Goal: Transaction & Acquisition: Purchase product/service

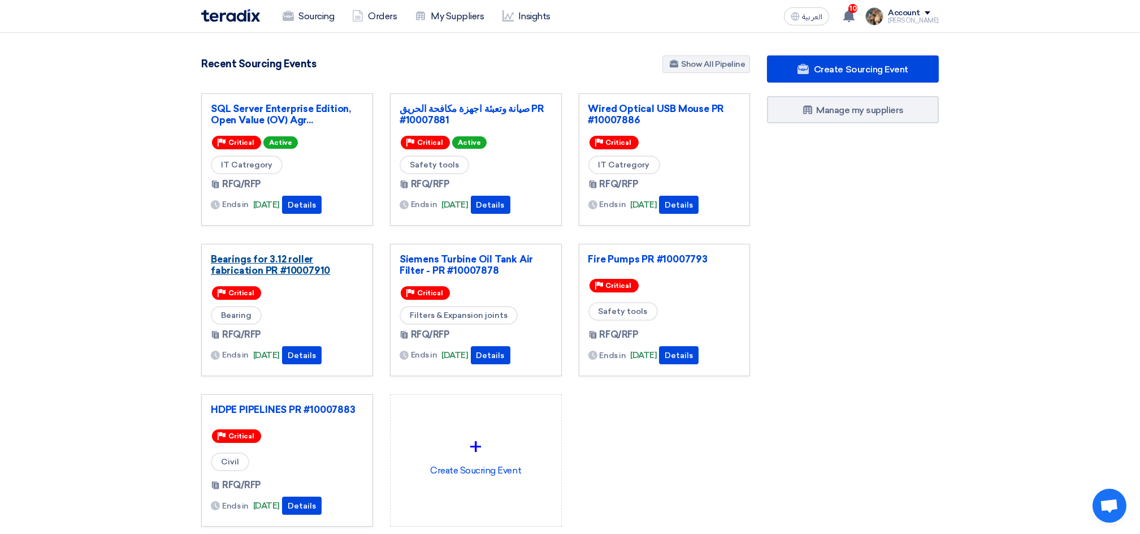
click at [285, 272] on link "Bearings for 3.12 roller fabrication PR #10007910" at bounding box center [287, 264] width 153 height 23
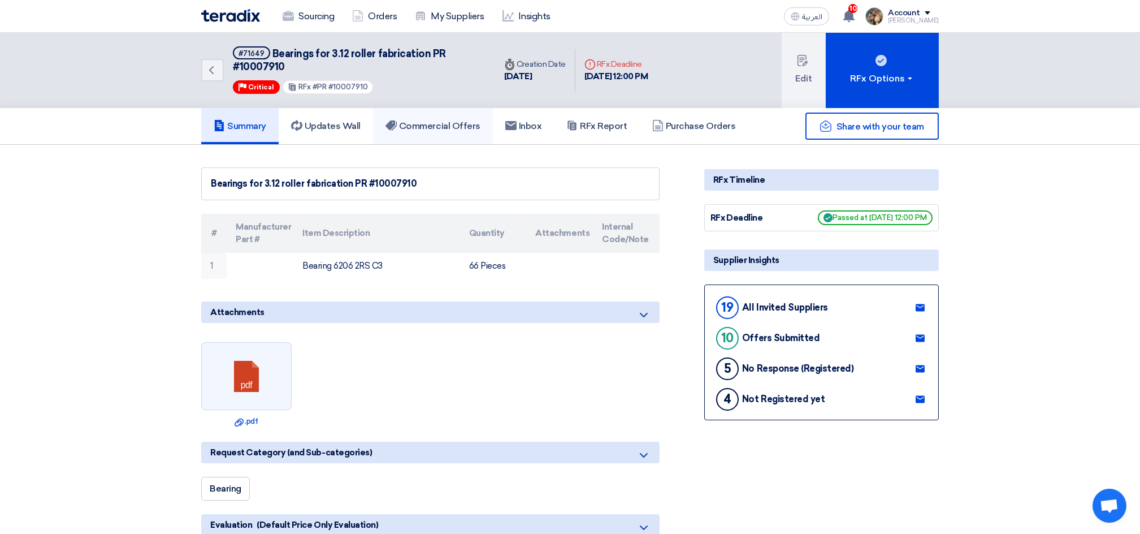
click at [406, 131] on link "Commercial Offers" at bounding box center [433, 126] width 120 height 36
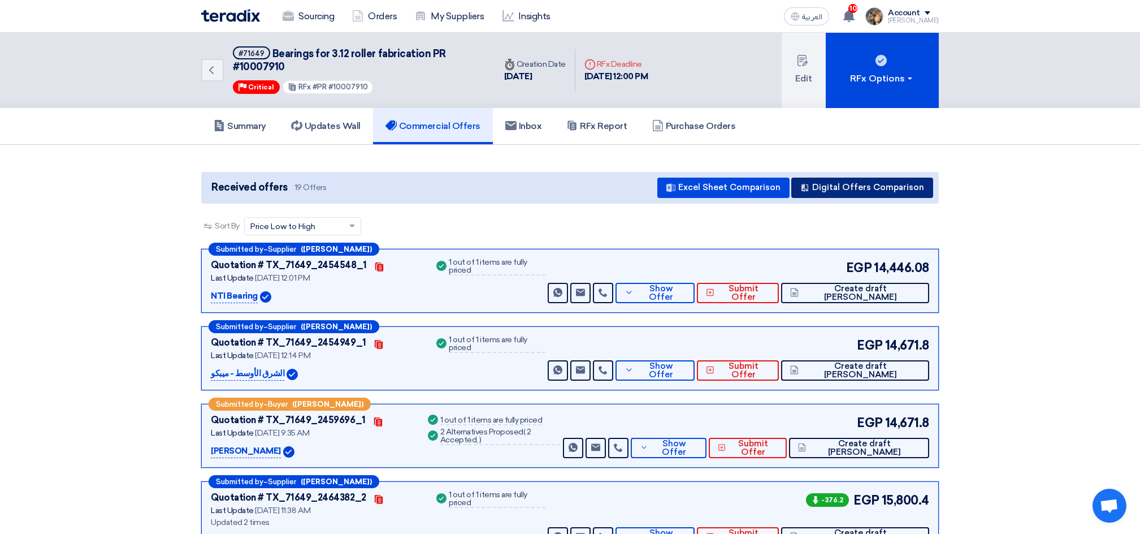
click at [856, 187] on button "Digital Offers Comparison" at bounding box center [862, 187] width 142 height 20
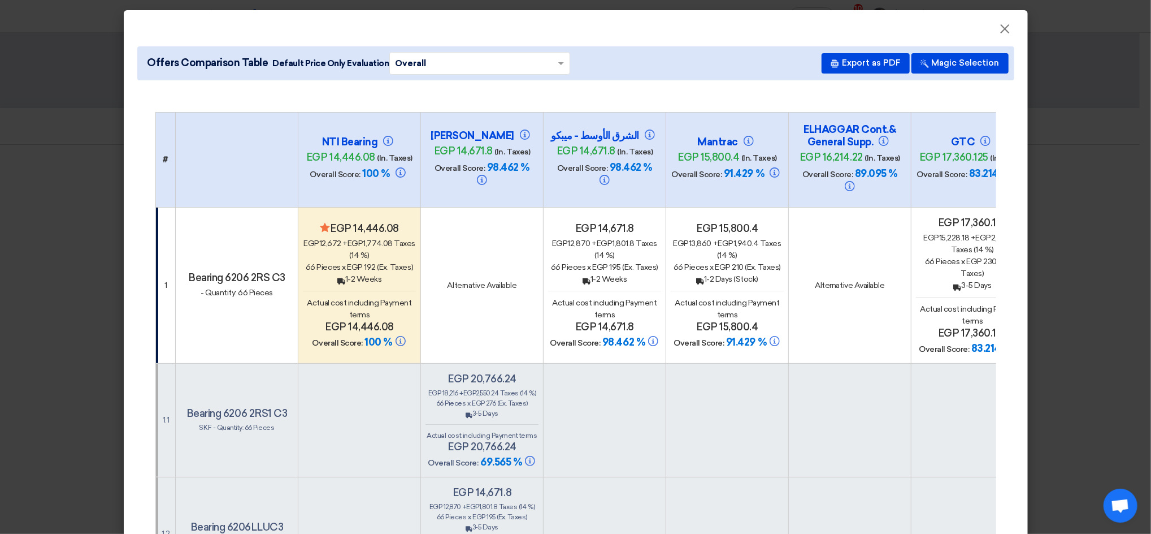
drag, startPoint x: 362, startPoint y: 255, endPoint x: 369, endPoint y: 255, distance: 6.8
click at [369, 262] on span "egp 192" at bounding box center [361, 267] width 29 height 10
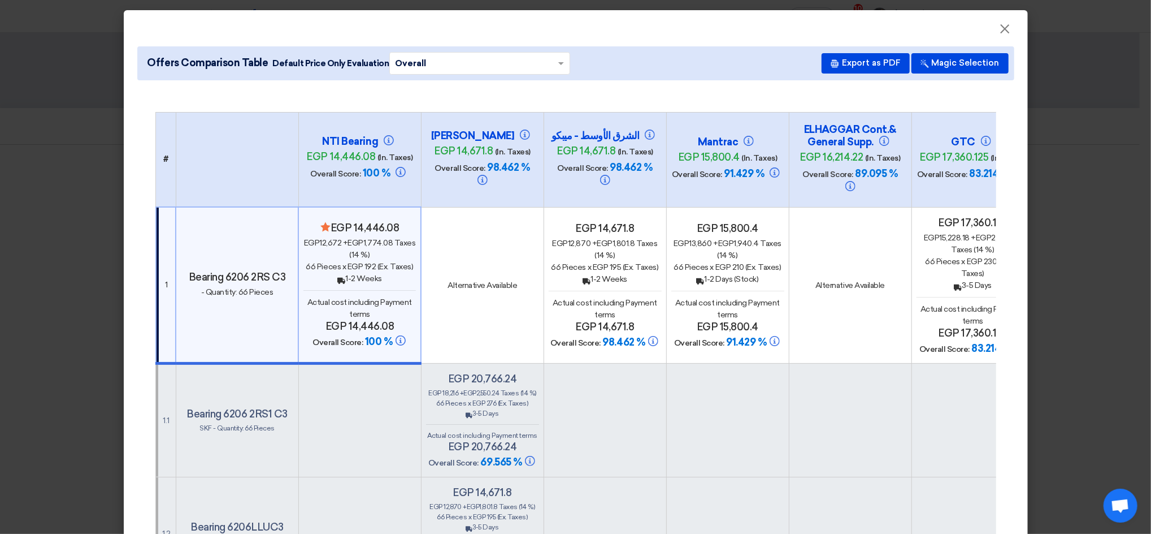
copy span "192"
click at [1000, 28] on span "×" at bounding box center [1005, 31] width 11 height 23
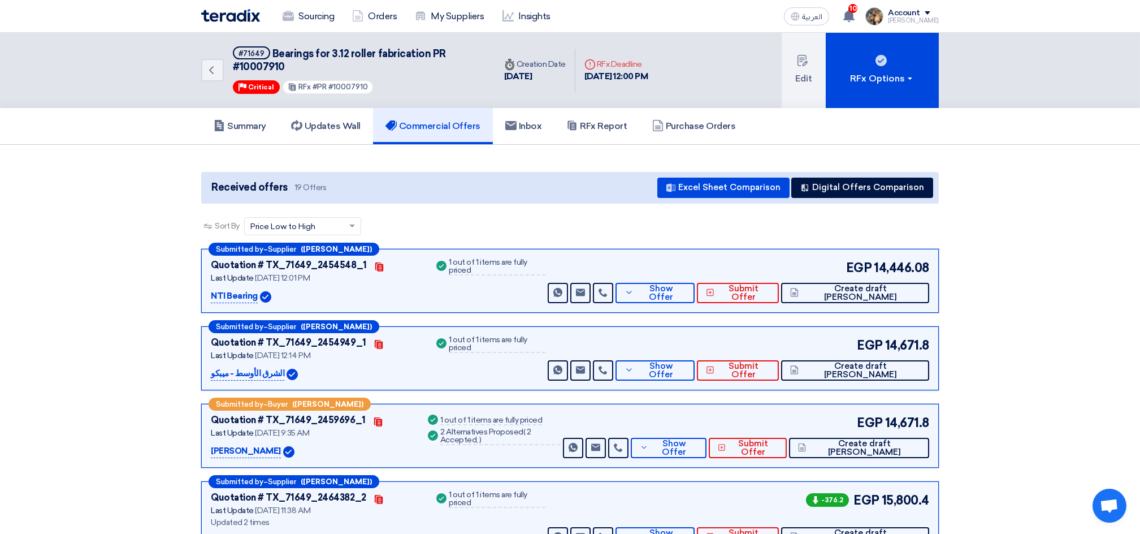
click at [279, 52] on span "Bearings for 3.12 roller fabrication PR #10007910" at bounding box center [339, 59] width 213 height 25
drag, startPoint x: 279, startPoint y: 52, endPoint x: 401, endPoint y: 49, distance: 122.1
click at [401, 49] on span "Bearings for 3.12 roller fabrication PR #10007910" at bounding box center [339, 59] width 213 height 25
copy span "Bearings for 3.12 roller fabrication"
click at [880, 291] on span "Create draft [PERSON_NAME]" at bounding box center [861, 292] width 119 height 17
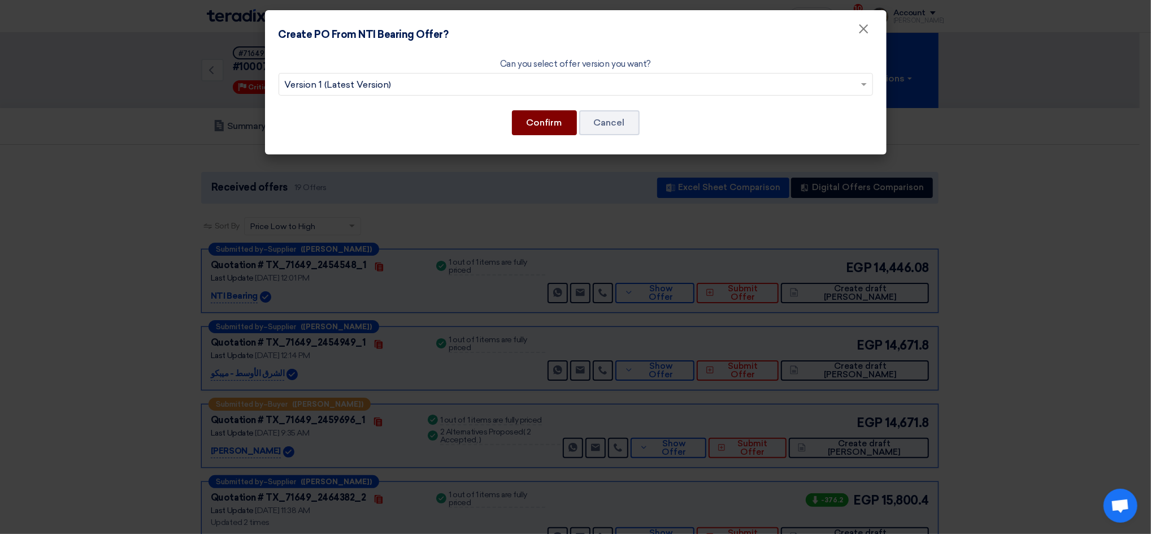
click at [528, 123] on button "Confirm" at bounding box center [544, 122] width 65 height 25
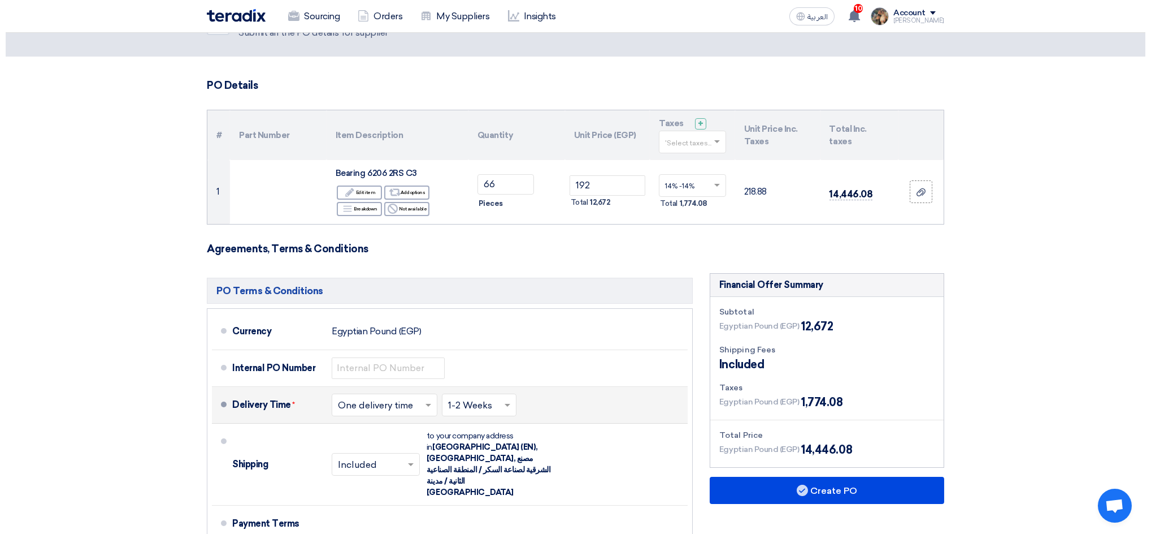
scroll to position [75, 0]
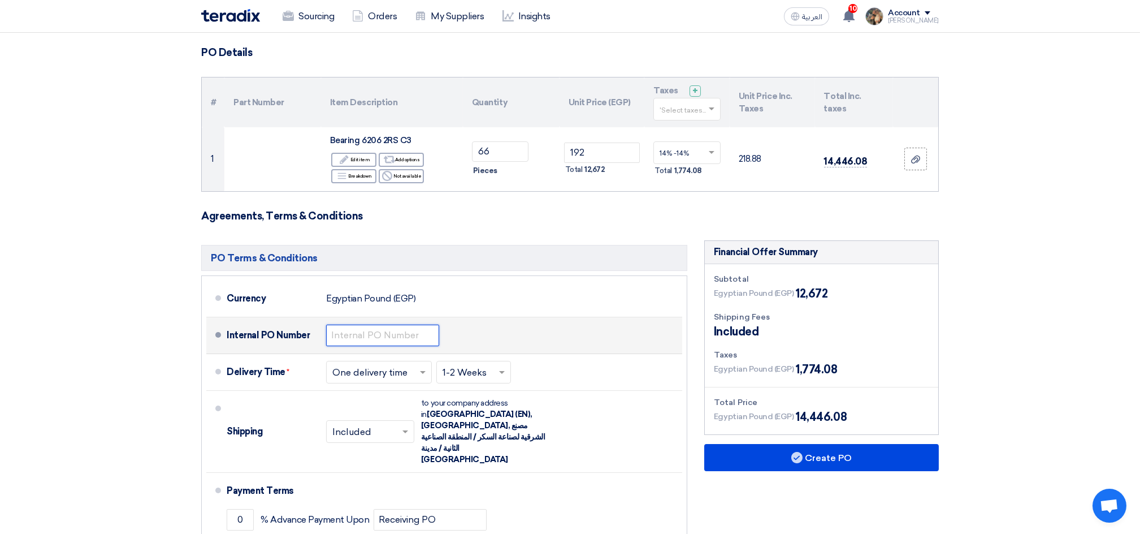
click at [398, 335] on input "text" at bounding box center [382, 334] width 113 height 21
drag, startPoint x: 366, startPoint y: 337, endPoint x: 428, endPoint y: 335, distance: 61.7
click at [428, 335] on input "4500007236" at bounding box center [382, 334] width 113 height 21
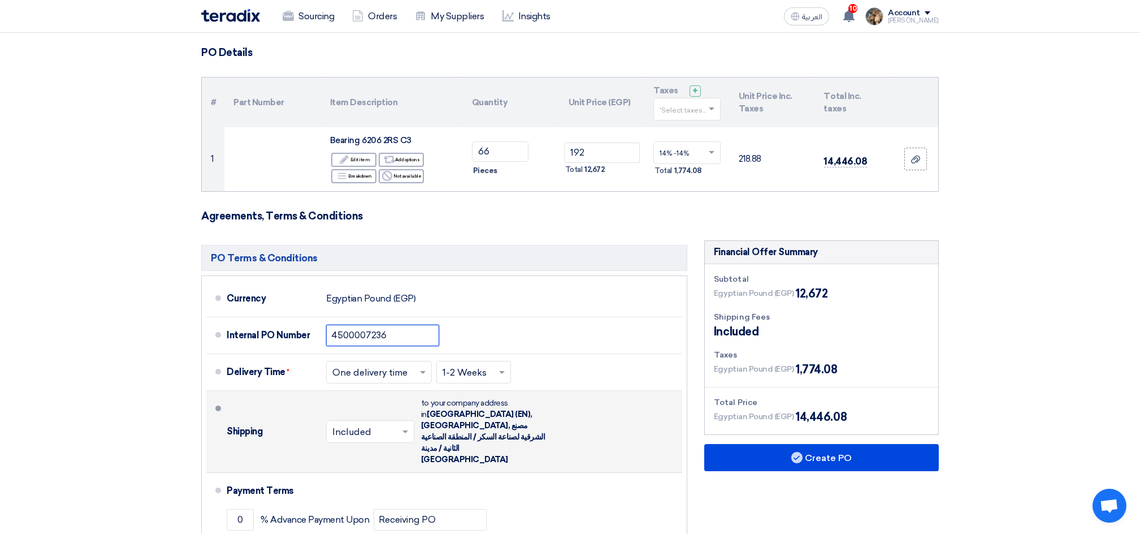
paste input "959"
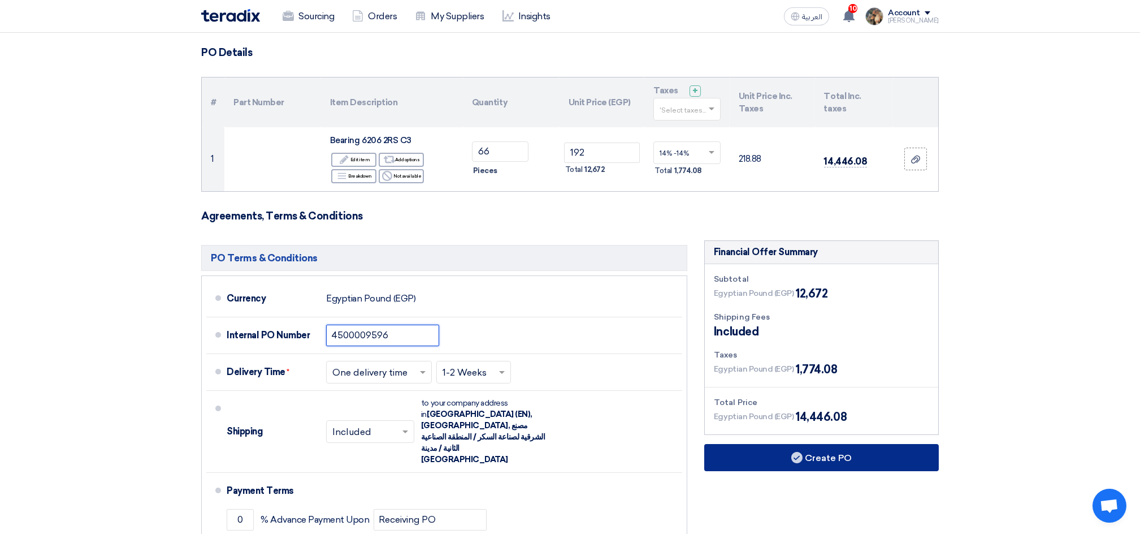
type input "4500009596"
click at [859, 458] on button "Create PO" at bounding box center [821, 457] width 235 height 27
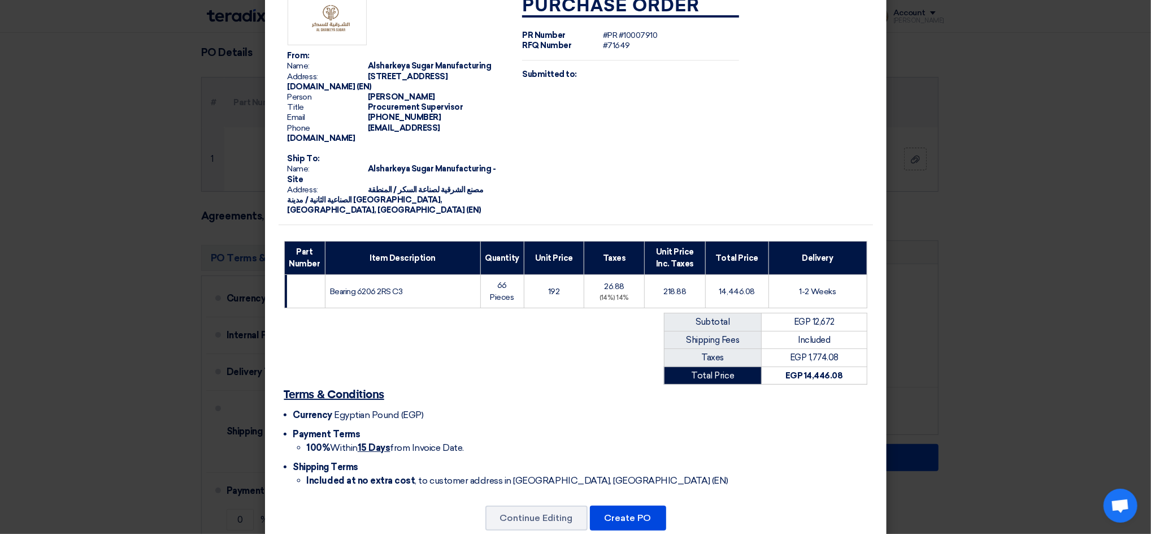
scroll to position [42, 0]
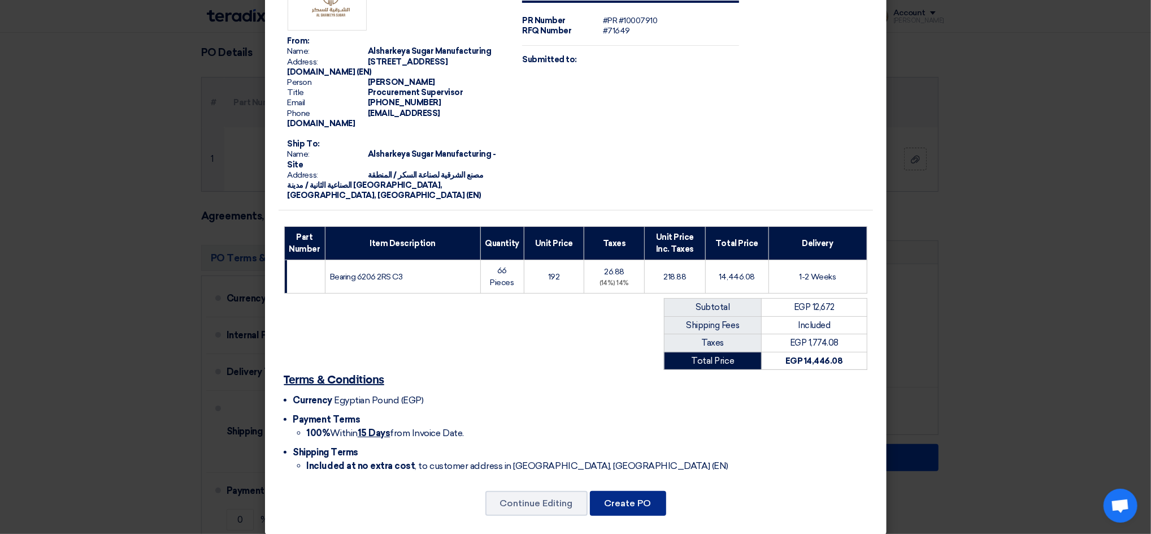
click at [618, 491] on button "Create PO" at bounding box center [628, 503] width 76 height 25
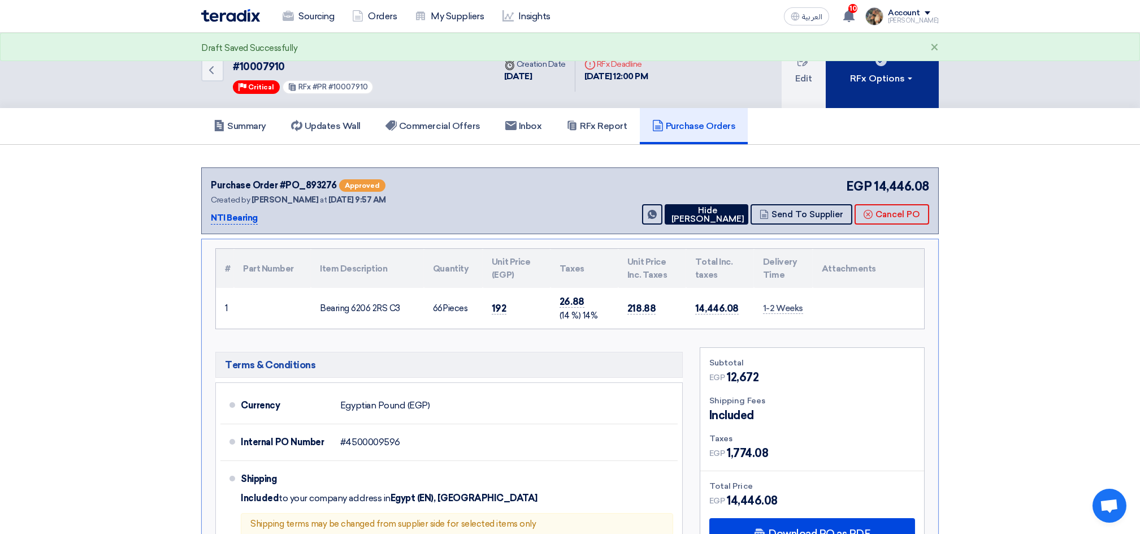
click at [869, 84] on div "RFx Options" at bounding box center [883, 79] width 64 height 14
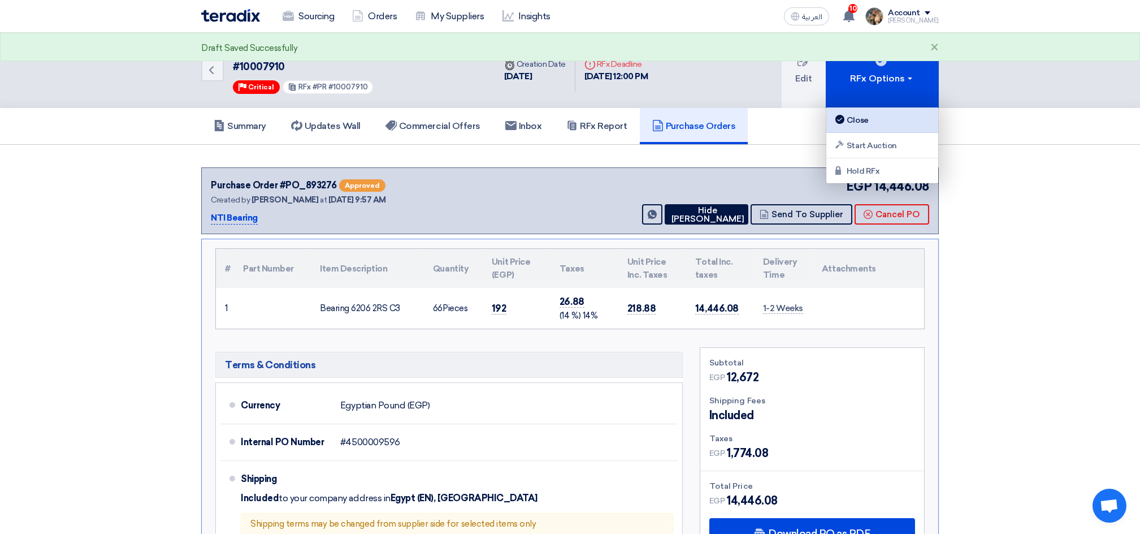
click at [868, 115] on div "Close" at bounding box center [882, 120] width 98 height 14
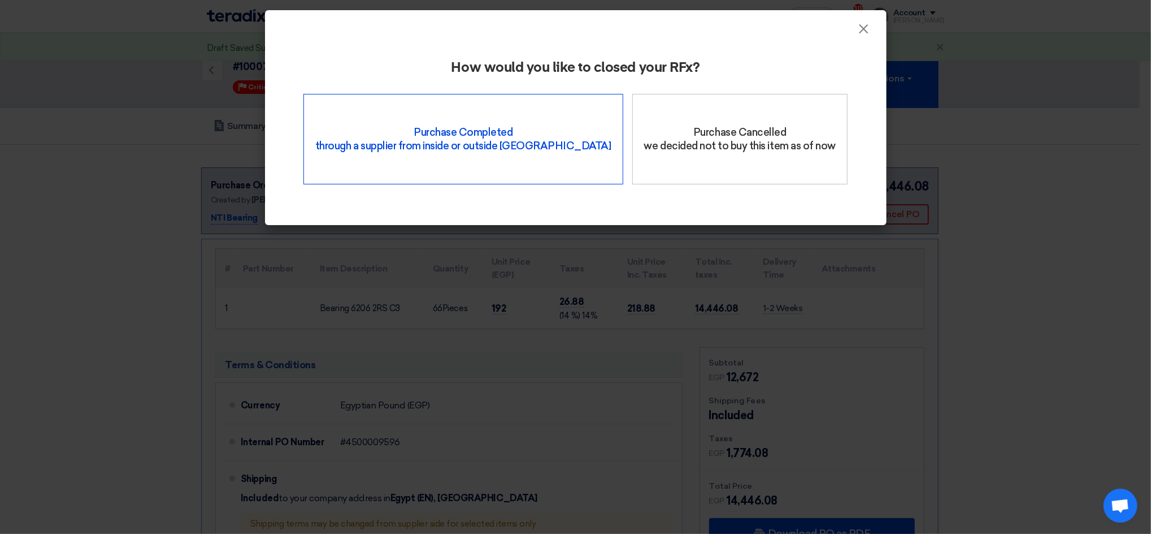
click at [491, 145] on div "Purchase Completed through a supplier from inside or outside Teradix" at bounding box center [464, 139] width 320 height 90
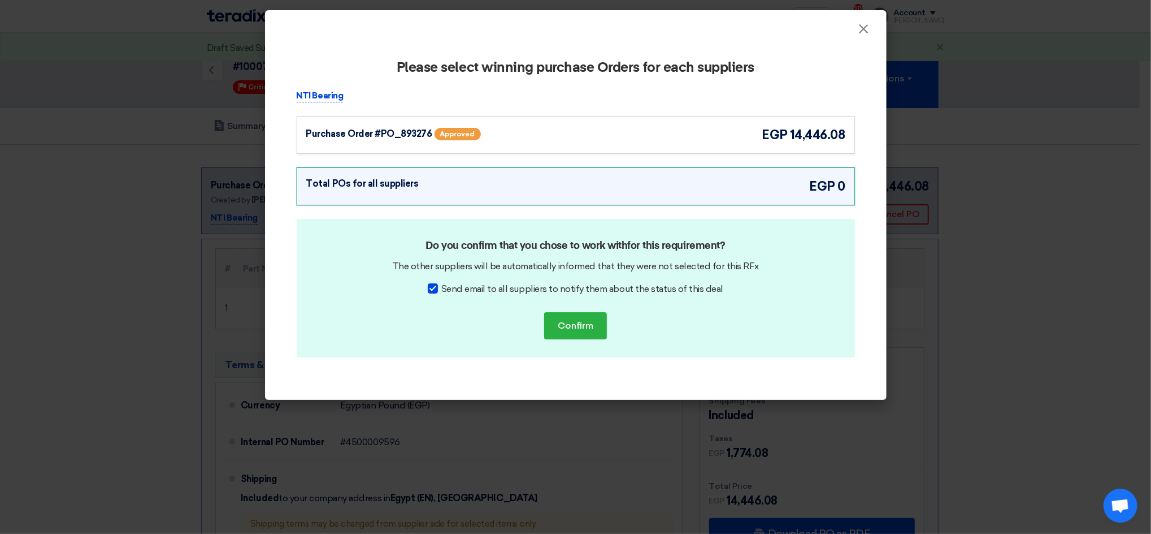
click at [608, 287] on span "Send email to all suppliers to notify them about the status of this deal" at bounding box center [582, 289] width 282 height 14
click at [449, 287] on input "Send email to all suppliers to notify them about the status of this deal" at bounding box center [444, 285] width 7 height 7
checkbox input "false"
click at [609, 141] on div "Purchase Order #PO_893276 Approved egp 14,446.08" at bounding box center [575, 134] width 539 height 19
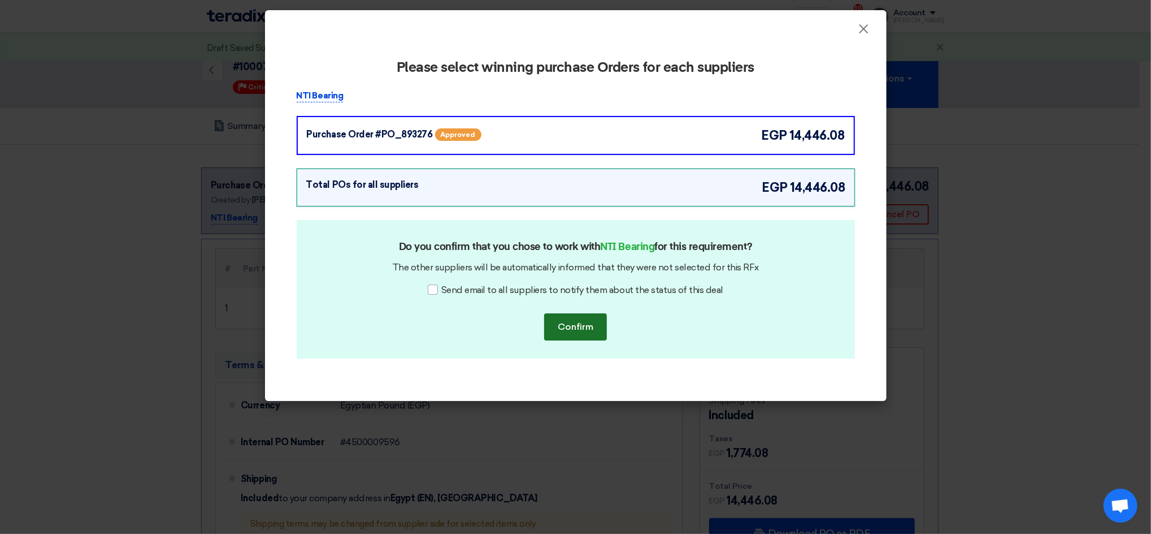
click at [591, 329] on button "Confirm" at bounding box center [575, 326] width 63 height 27
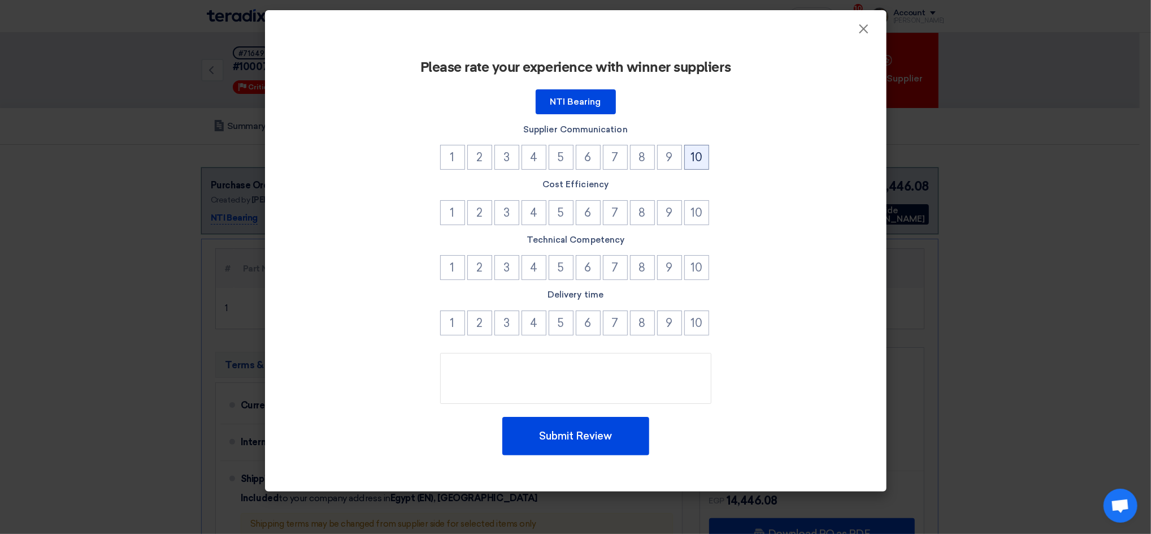
click at [691, 149] on button "10" at bounding box center [697, 157] width 25 height 25
click at [698, 213] on button "10" at bounding box center [697, 212] width 25 height 25
click at [701, 268] on button "10" at bounding box center [697, 267] width 25 height 25
click at [696, 314] on button "10" at bounding box center [697, 322] width 25 height 25
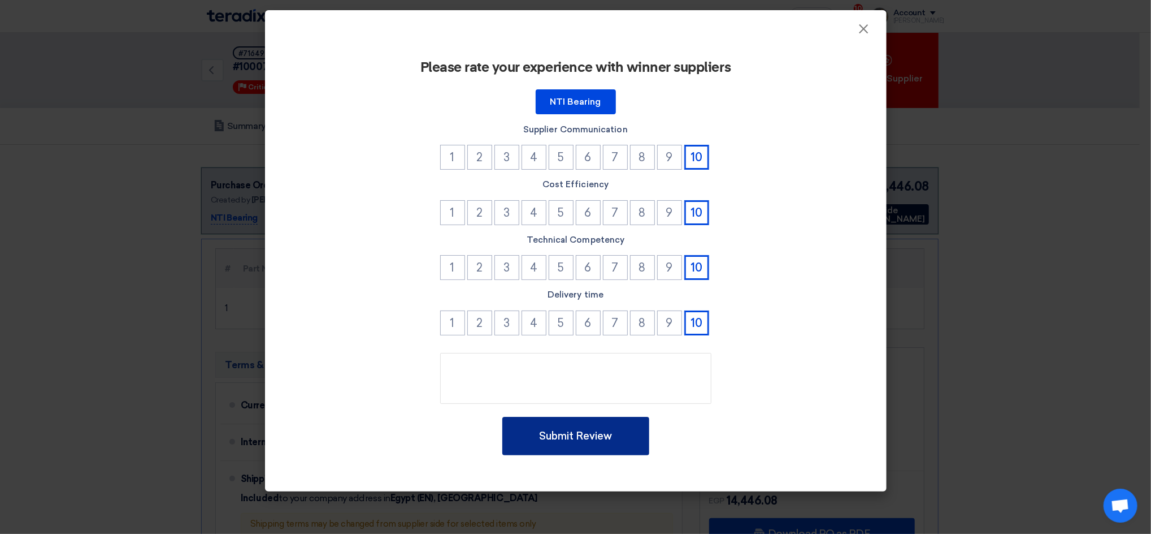
click at [639, 423] on button "Submit Review" at bounding box center [576, 436] width 147 height 38
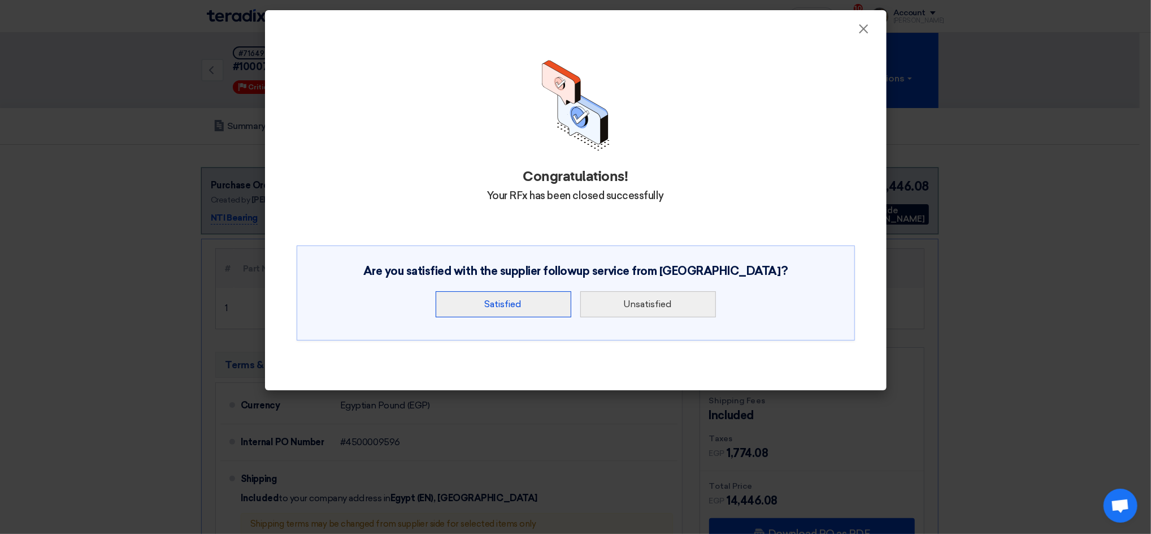
click at [564, 304] on button "Satisfied" at bounding box center [504, 304] width 136 height 26
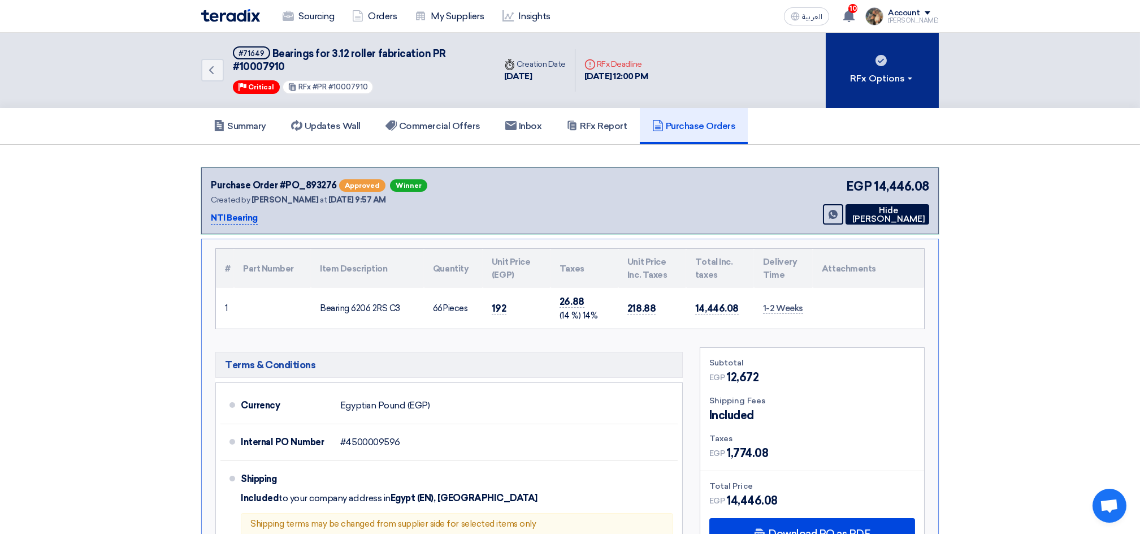
click at [880, 93] on button "RFx Options" at bounding box center [882, 70] width 113 height 75
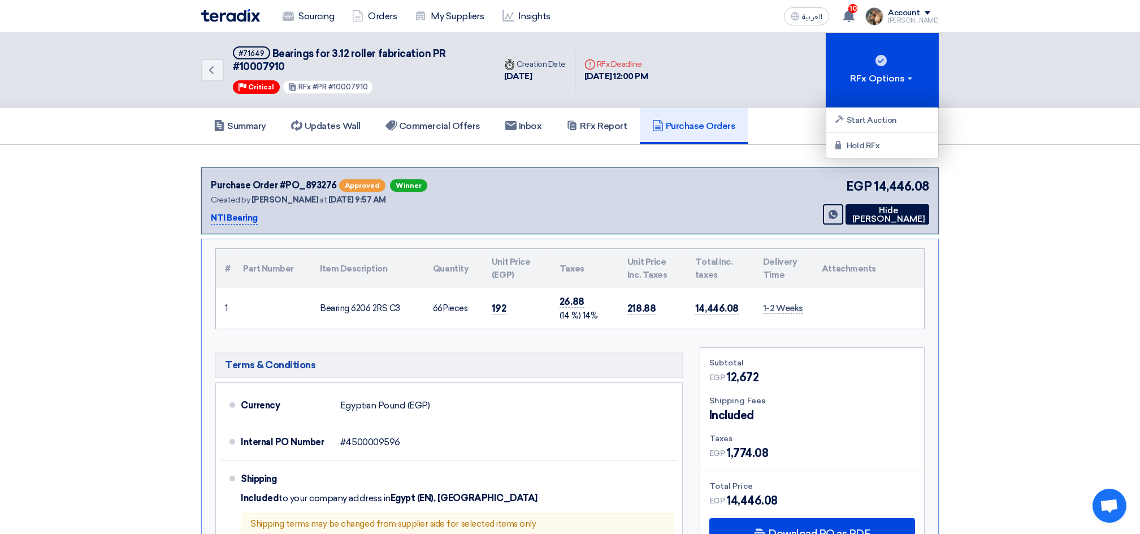
click at [742, 170] on div "Purchase Order #PO_893276 Approved Winner Created by [PERSON_NAME] at [DATE] 9:…" at bounding box center [570, 200] width 738 height 67
click at [218, 13] on img at bounding box center [230, 15] width 59 height 13
